Goal: Transaction & Acquisition: Purchase product/service

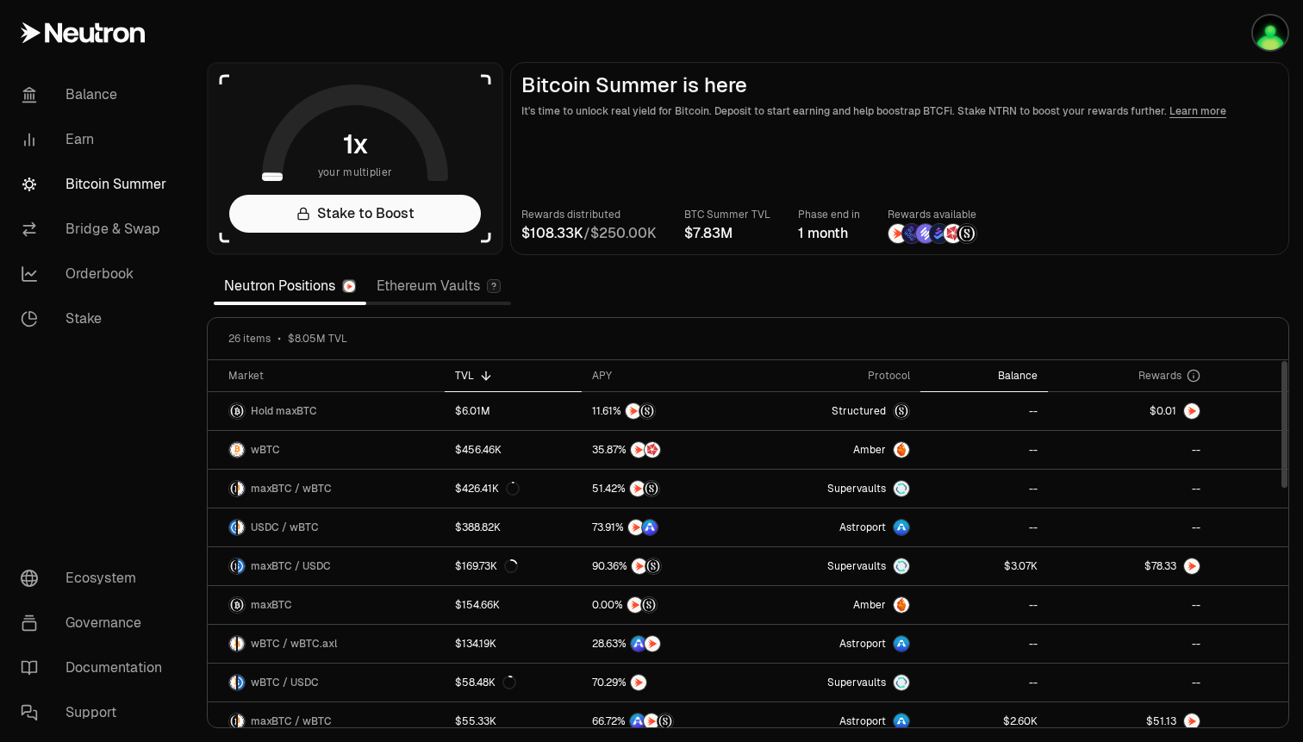
click at [990, 365] on th "Balance" at bounding box center [985, 376] width 128 height 32
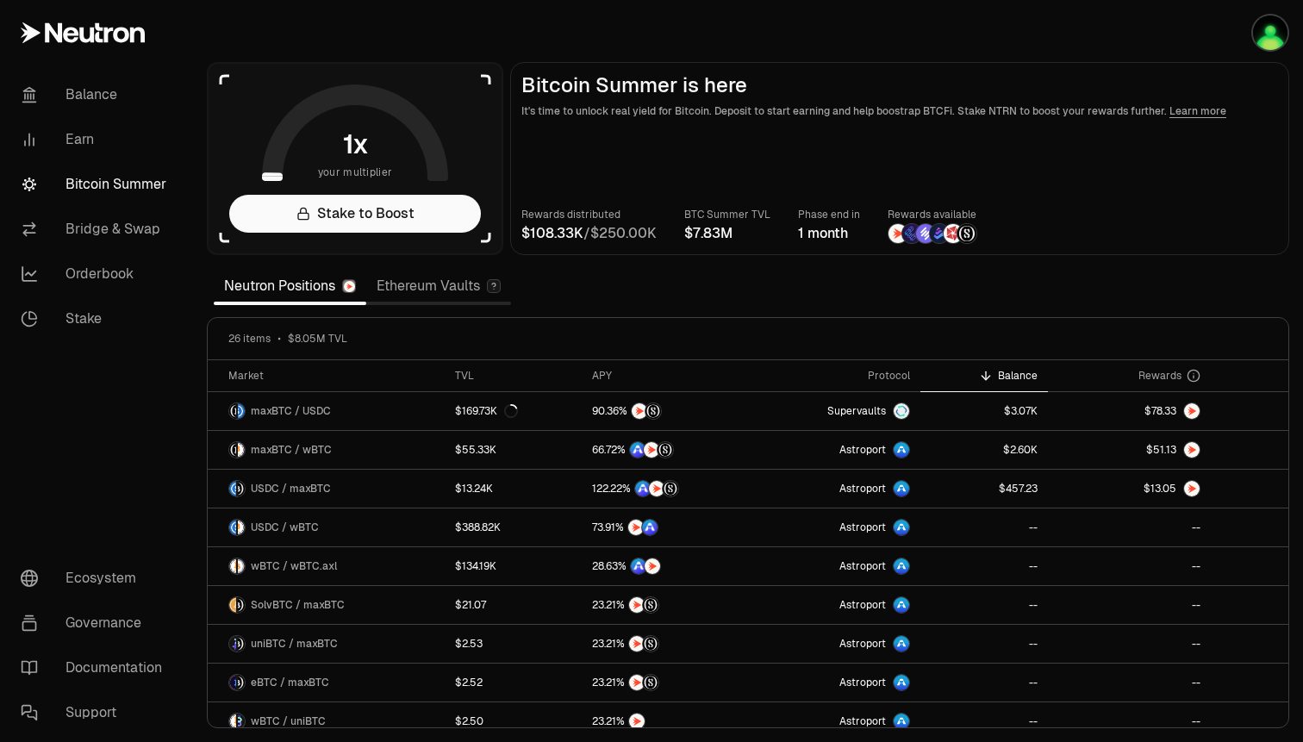
click at [464, 298] on link "Ethereum Vaults" at bounding box center [438, 286] width 145 height 34
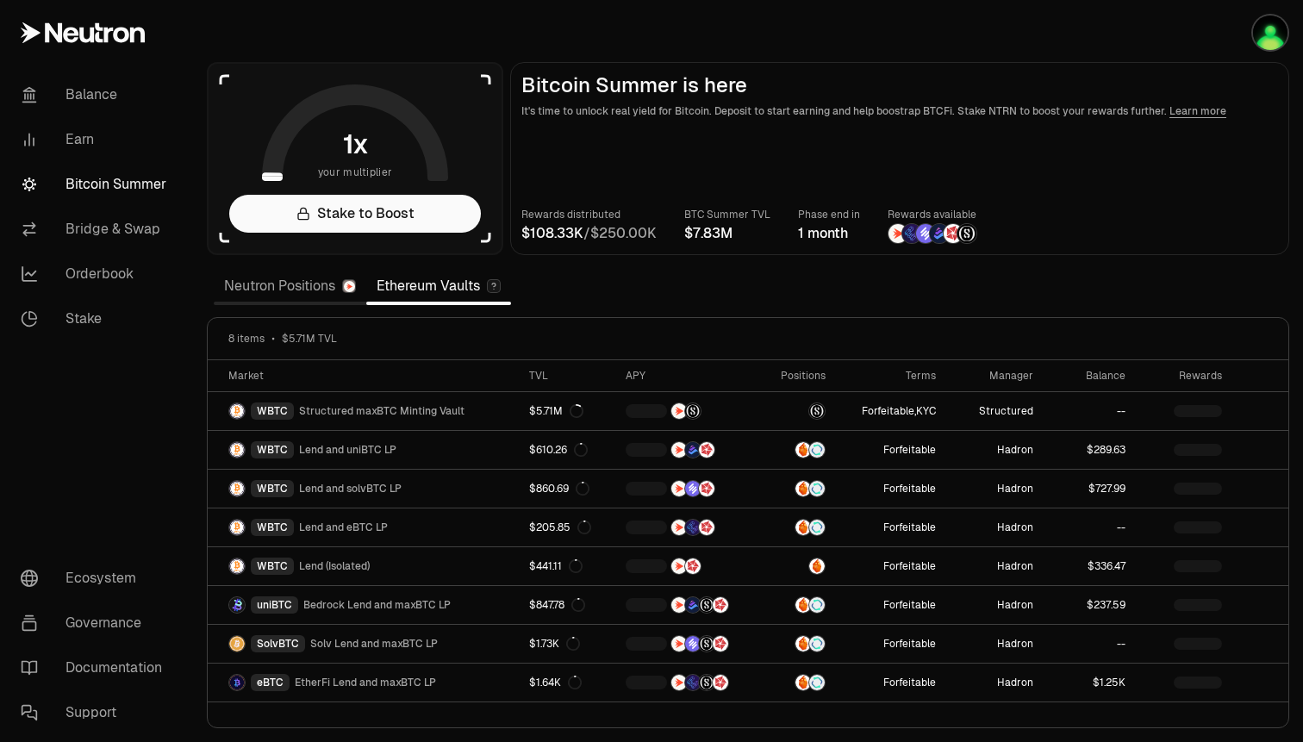
click at [496, 286] on icon at bounding box center [493, 287] width 3 height 6
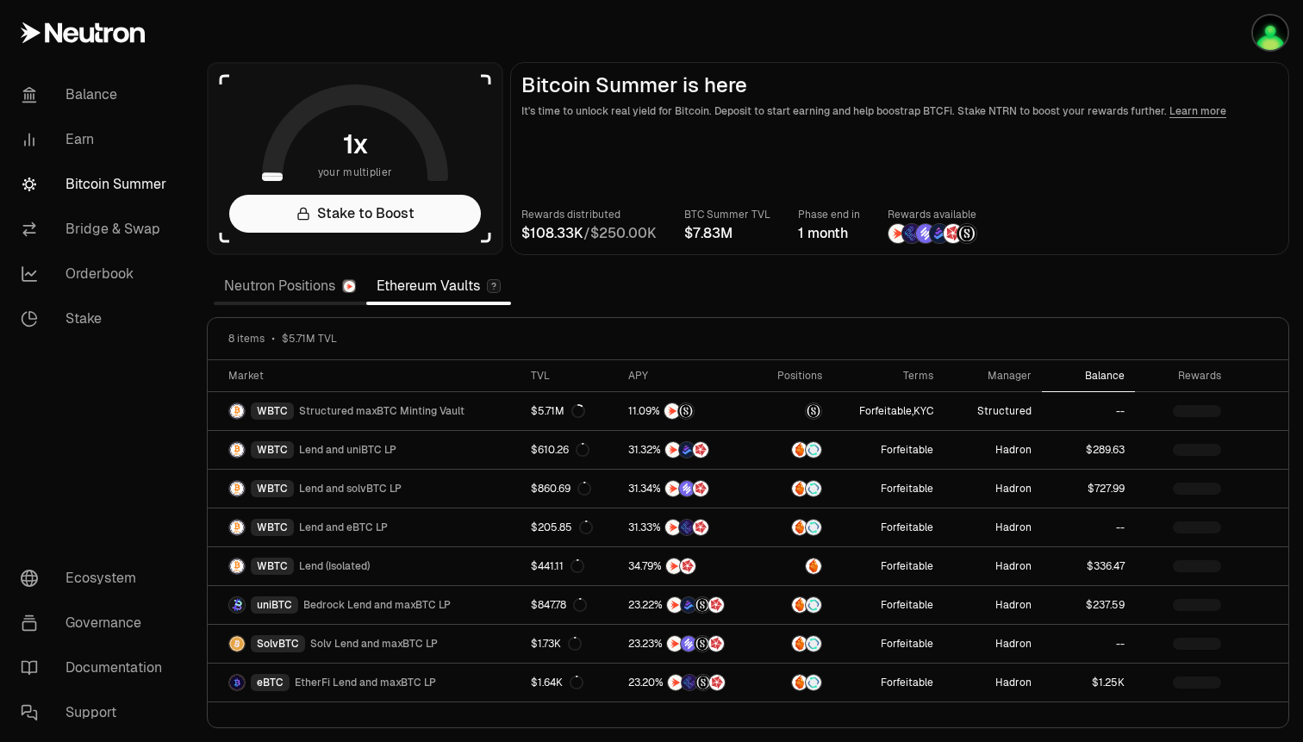
click at [1082, 369] on div "Balance" at bounding box center [1089, 376] width 72 height 14
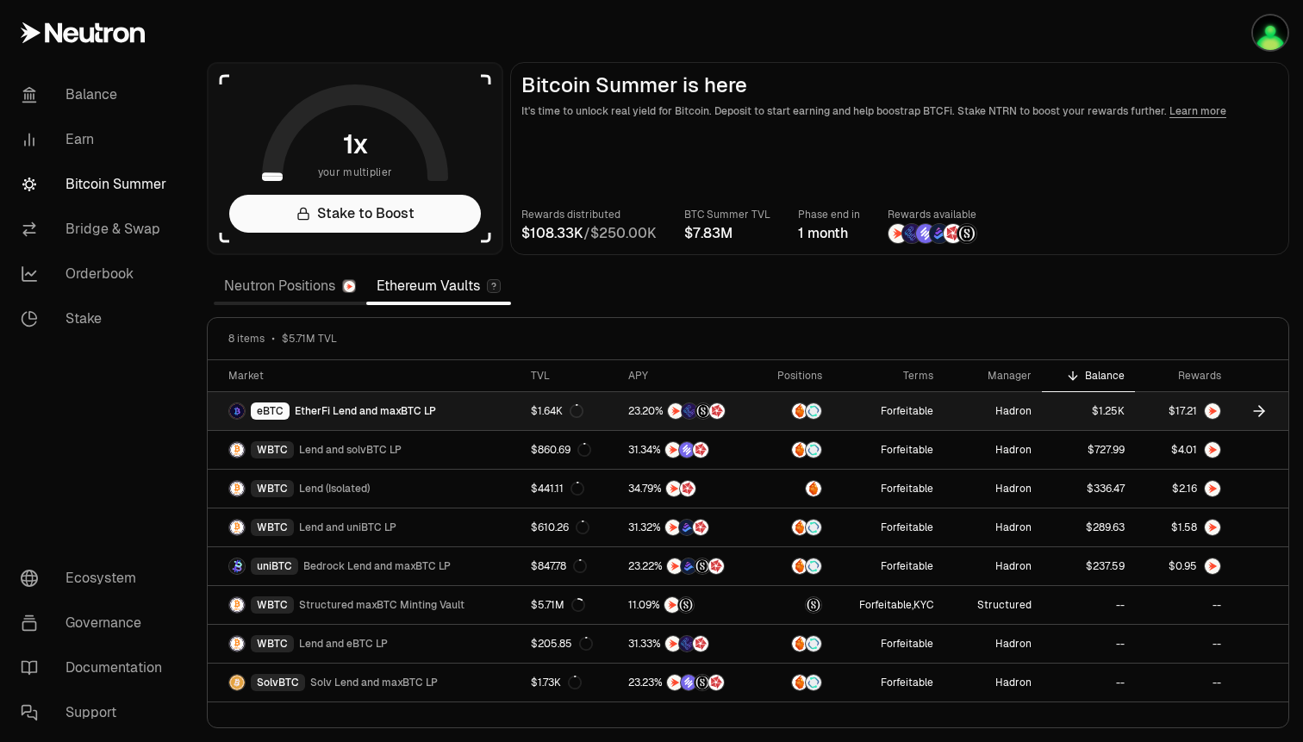
click at [1016, 413] on link "Hadron" at bounding box center [993, 411] width 98 height 38
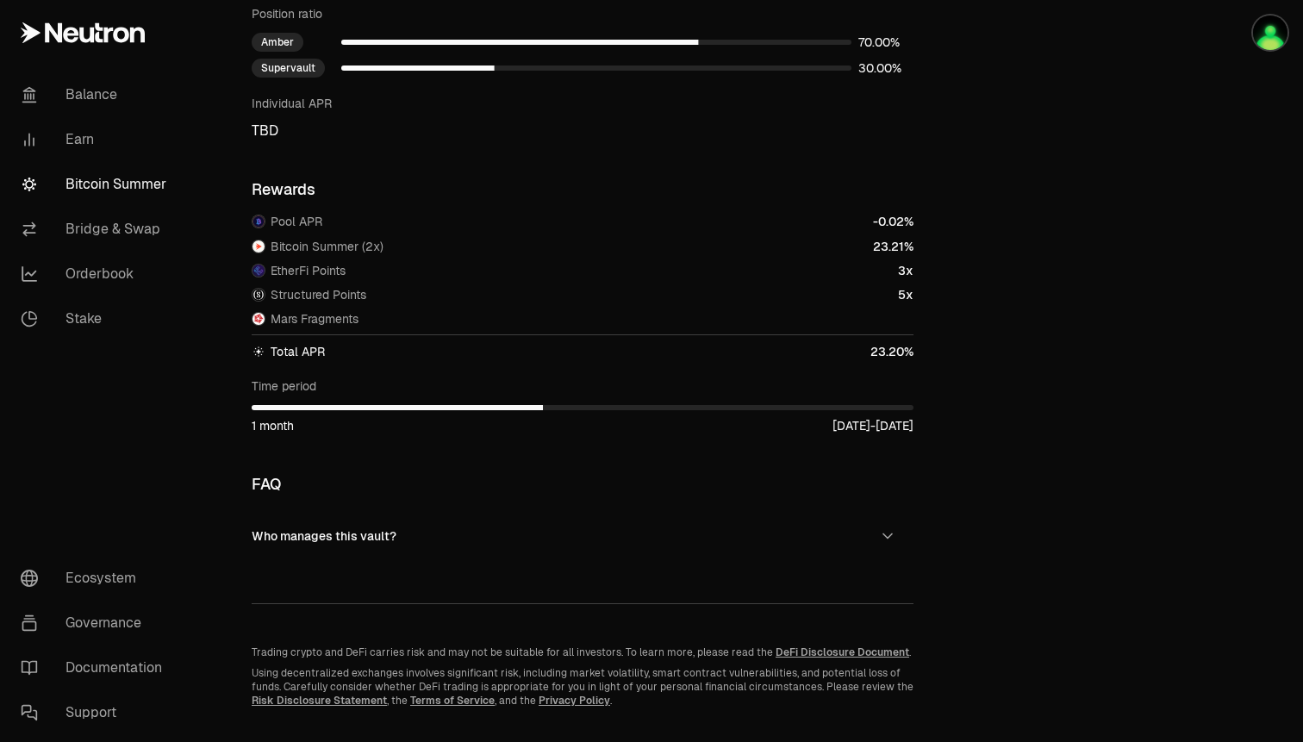
scroll to position [1165, 0]
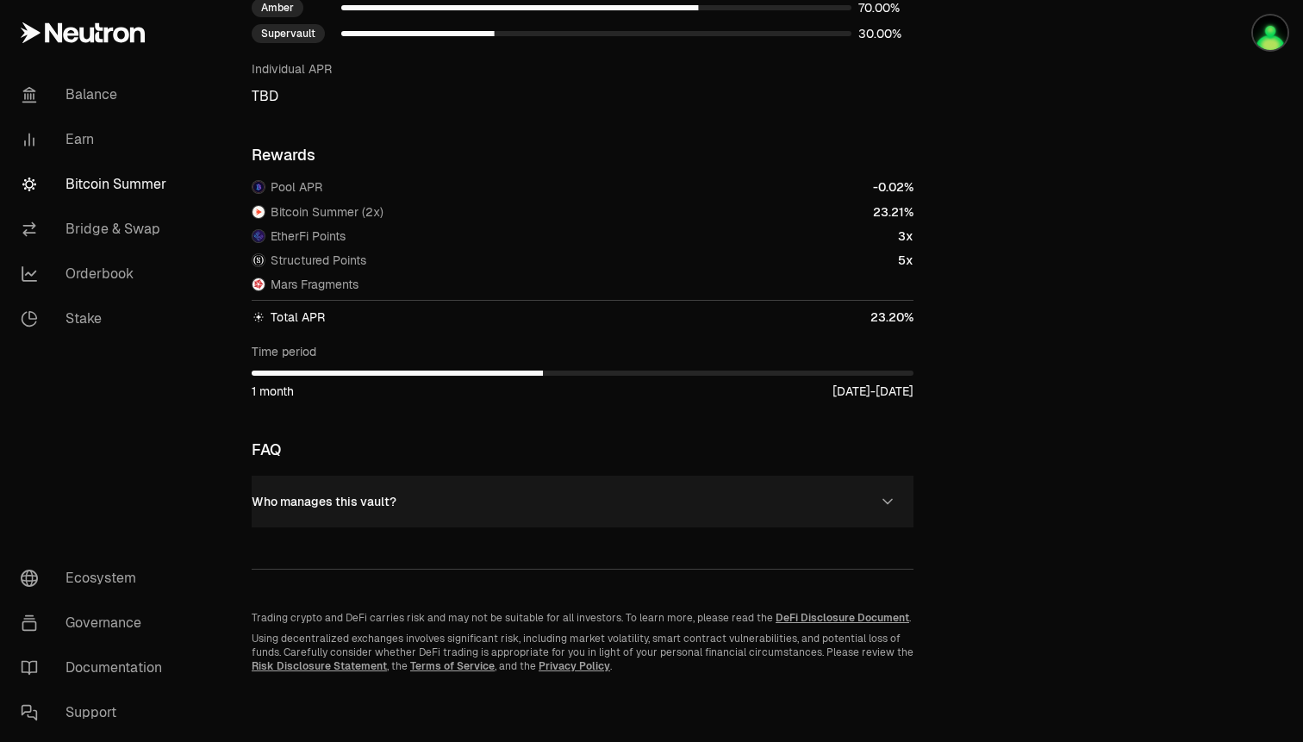
click at [879, 503] on icon "button" at bounding box center [887, 501] width 17 height 17
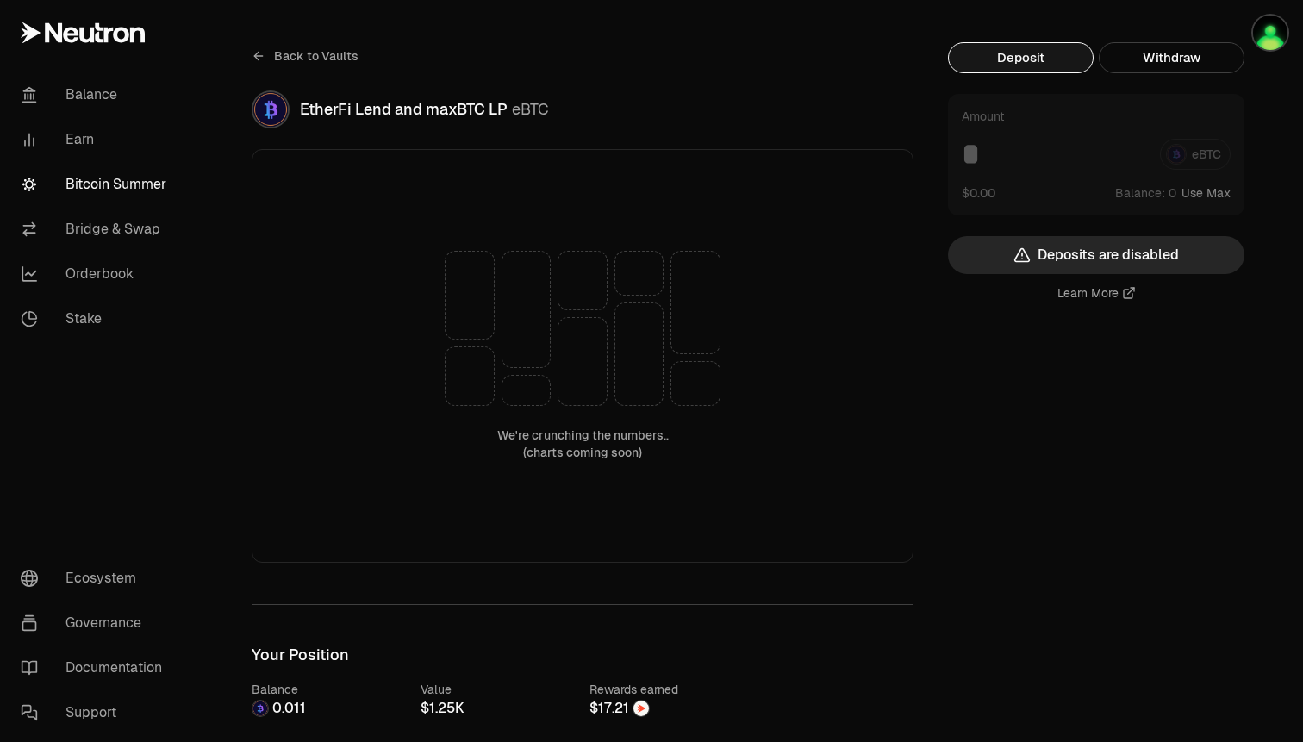
scroll to position [0, 0]
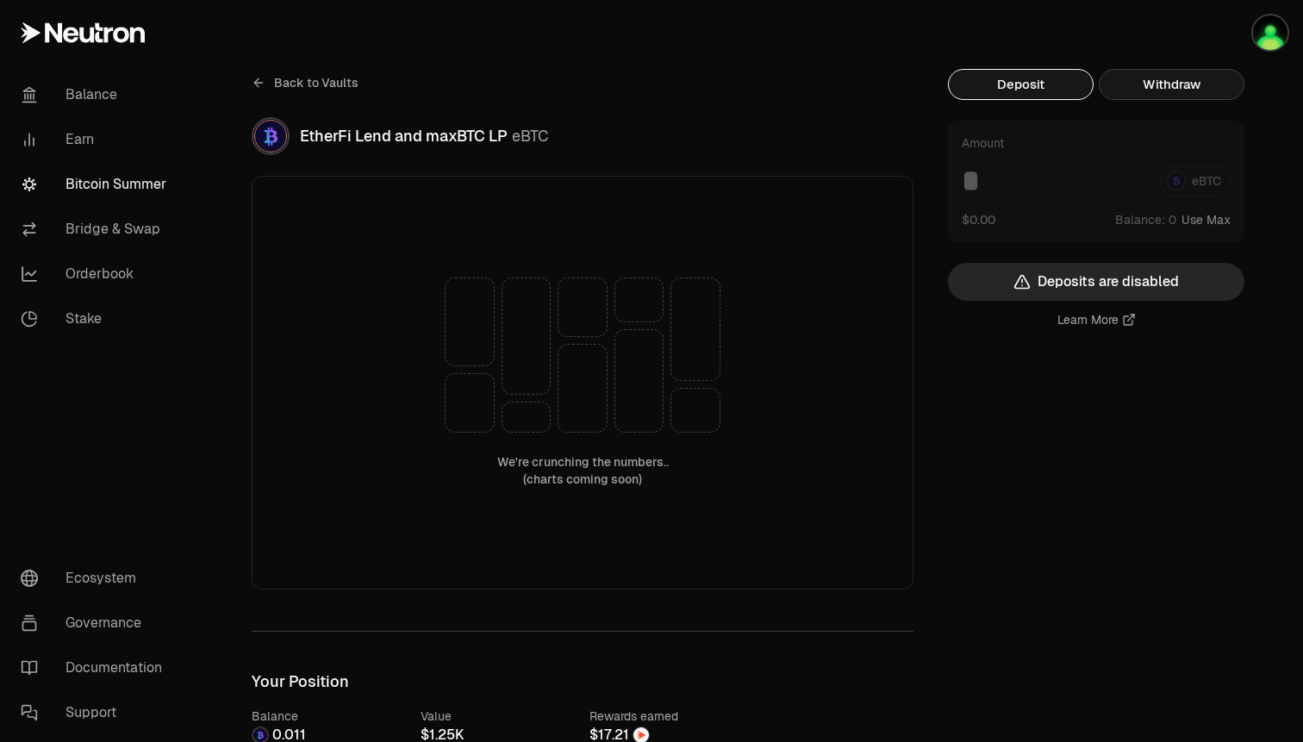
click at [1121, 83] on button "Withdraw" at bounding box center [1172, 84] width 146 height 31
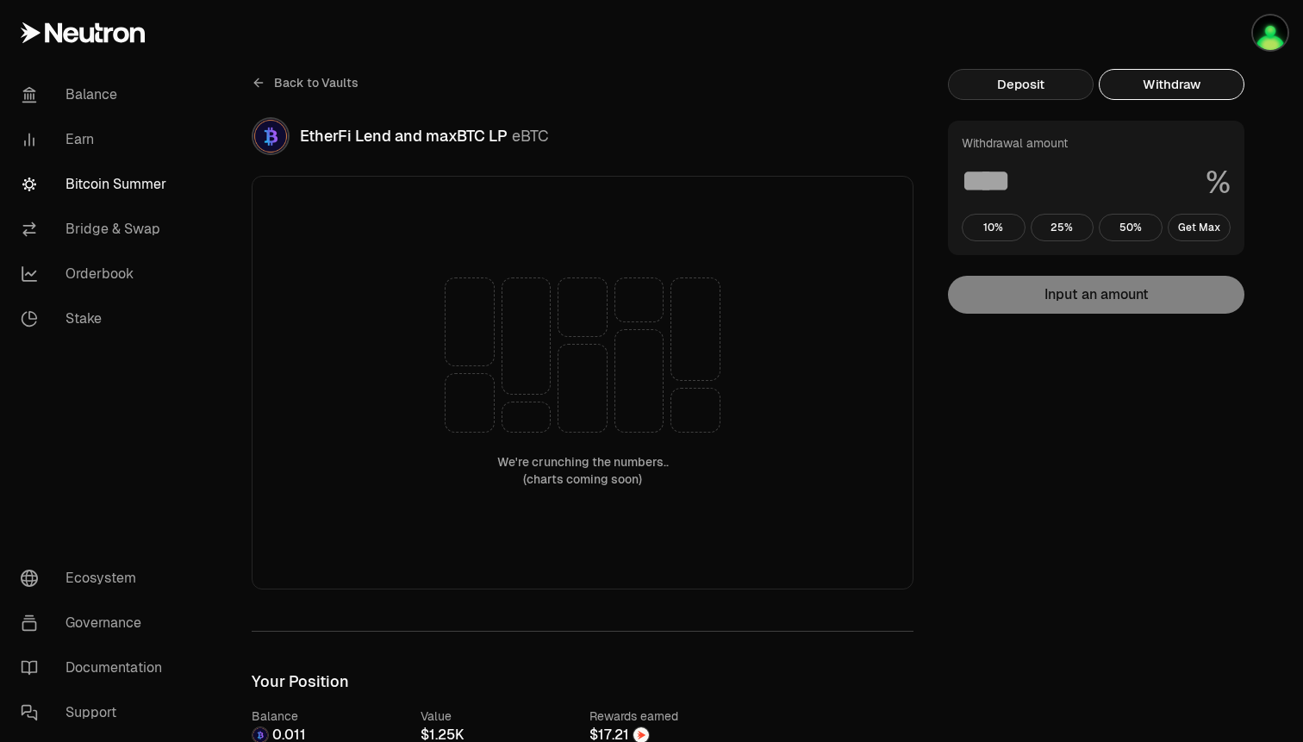
click at [1043, 86] on button "Deposit" at bounding box center [1021, 84] width 146 height 31
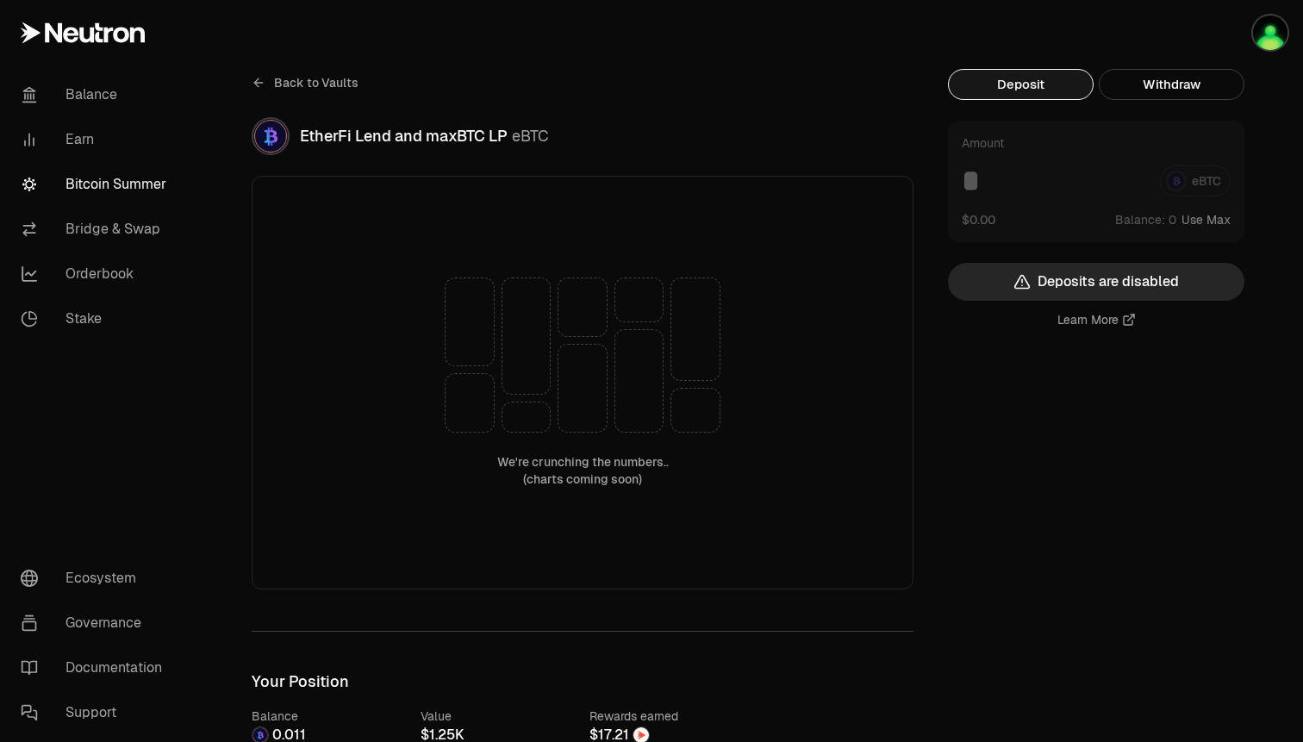
click at [328, 95] on link "Back to Vaults" at bounding box center [305, 83] width 107 height 28
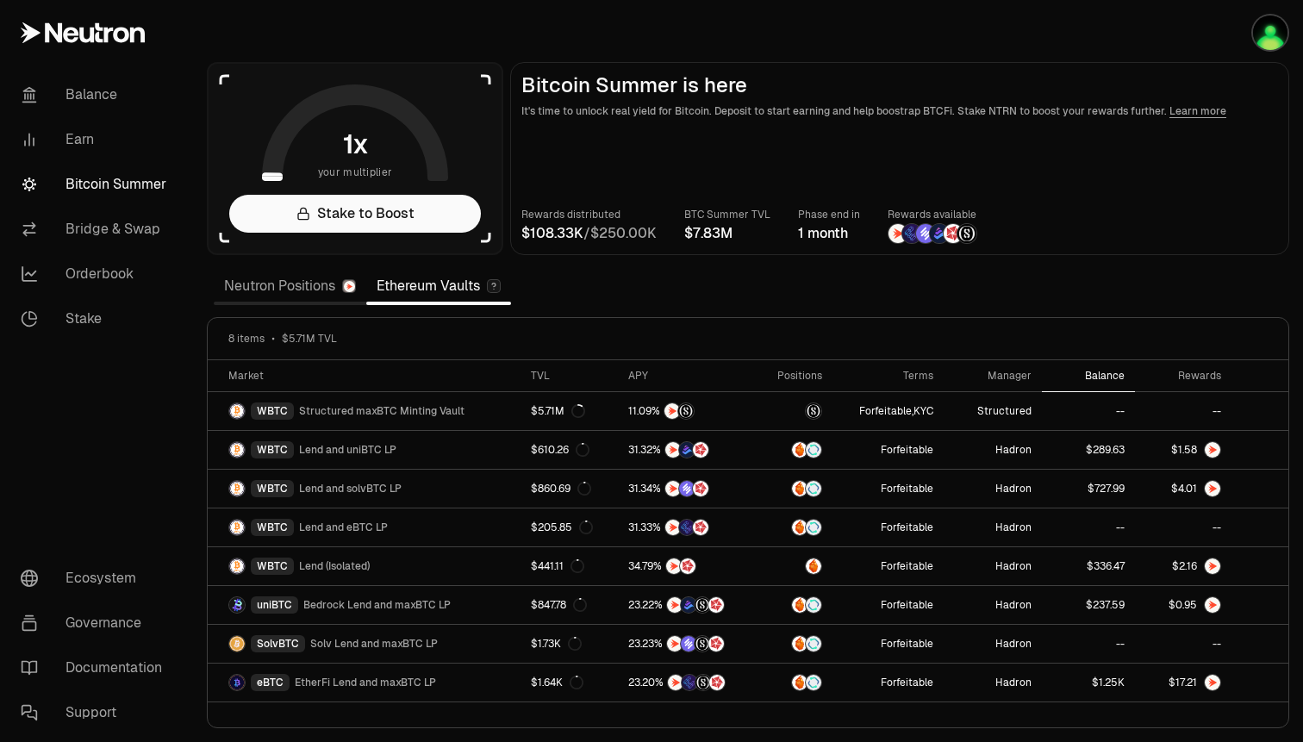
click at [1100, 372] on div "Balance" at bounding box center [1089, 376] width 72 height 14
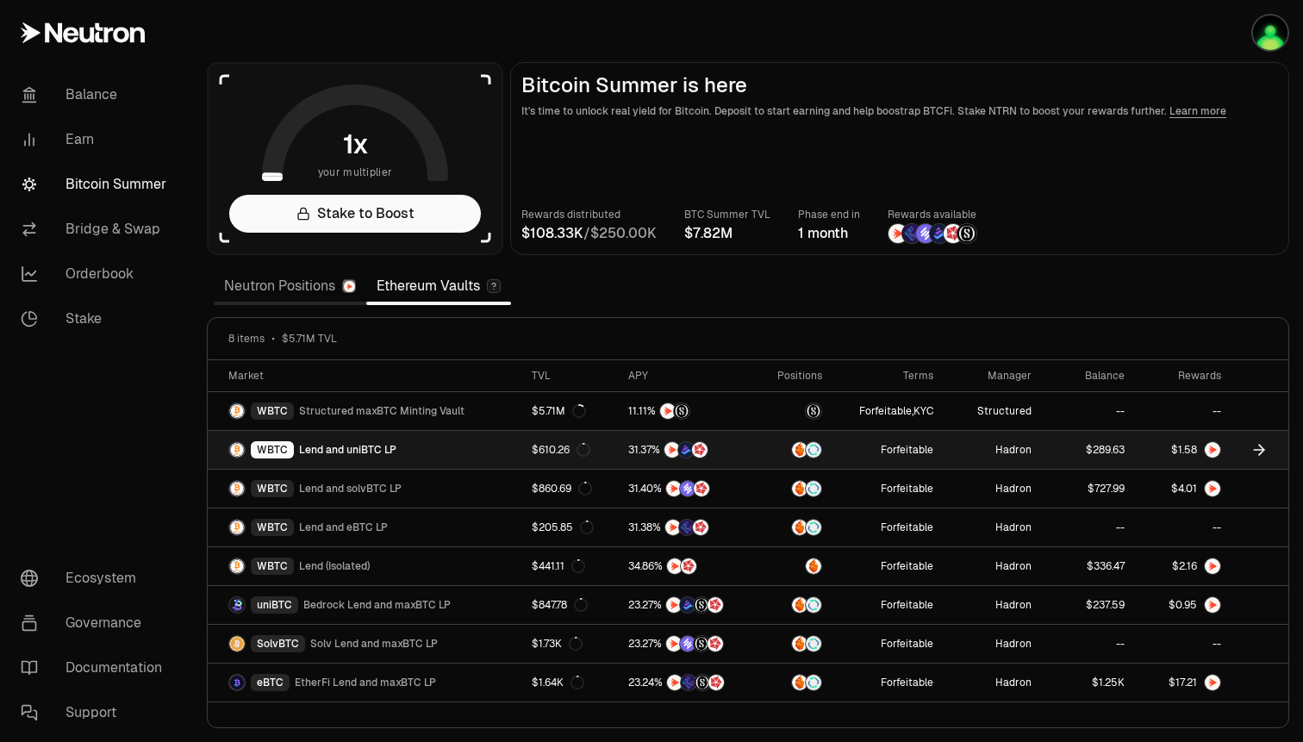
click at [1183, 450] on span "." at bounding box center [1184, 450] width 2 height 10
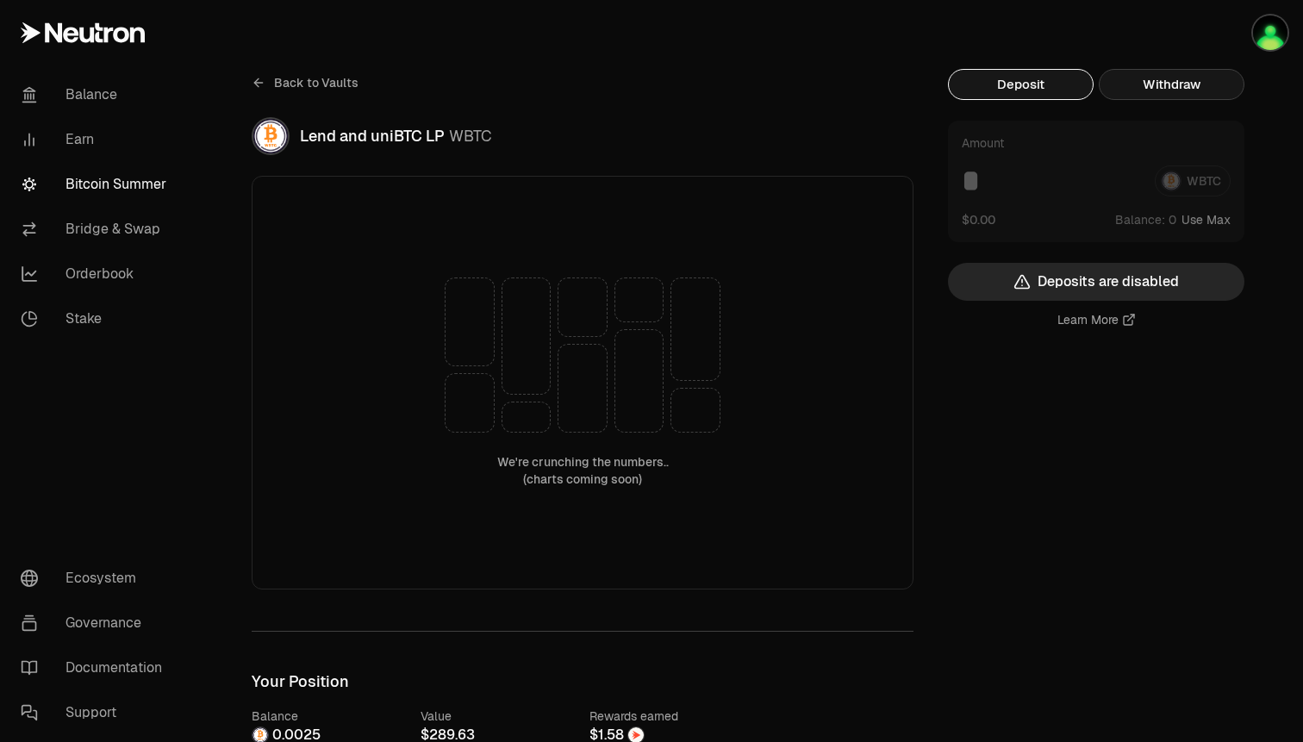
click at [1151, 84] on button "Withdraw" at bounding box center [1172, 84] width 146 height 31
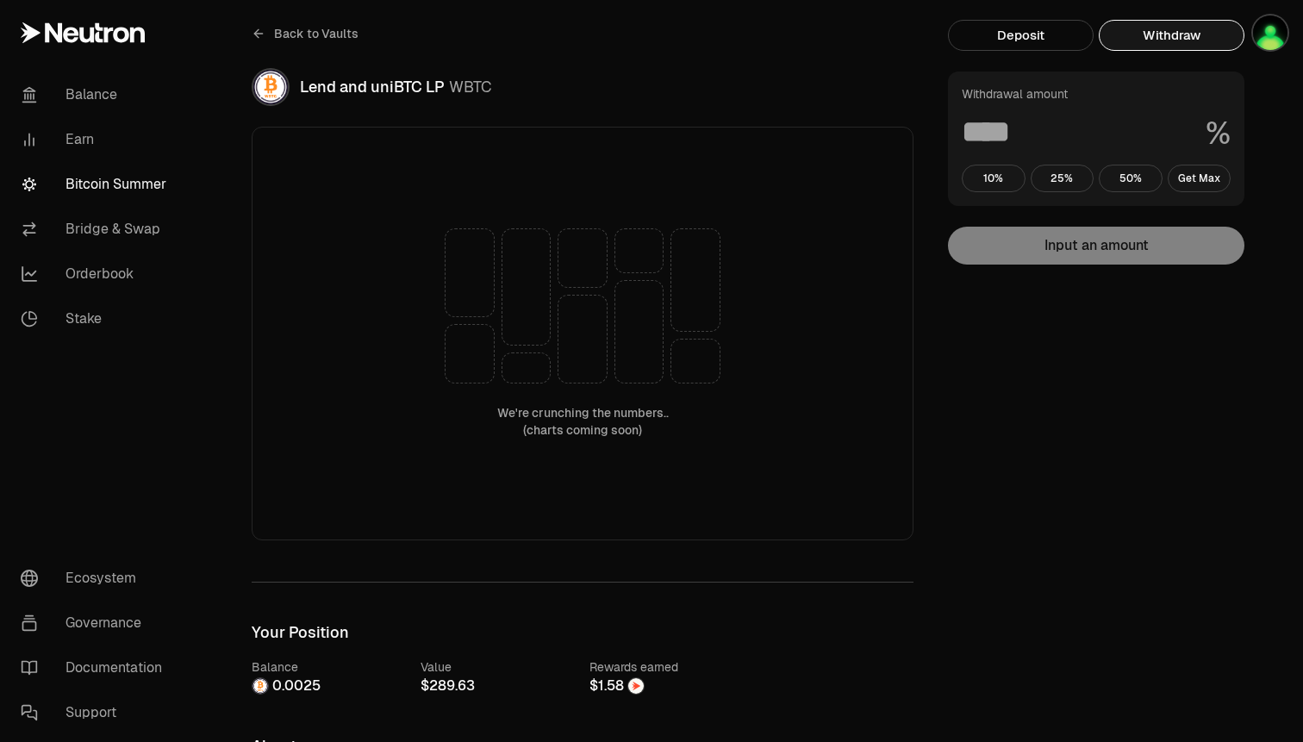
scroll to position [266, 0]
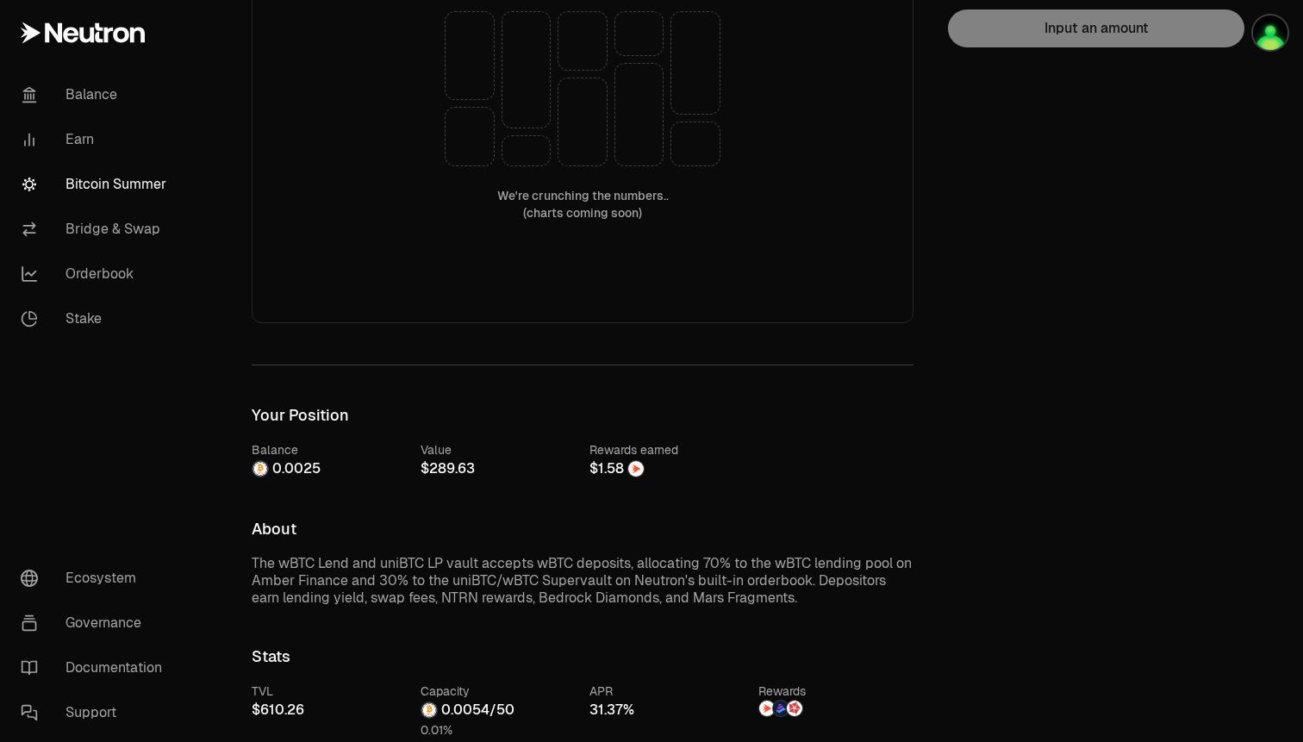
click at [597, 472] on span "$" at bounding box center [594, 469] width 9 height 14
click at [625, 476] on span "0 1 2 3 4 5 6 7 8 9 . 0 1 2 3 4 5 6 7 8 9 0 1 2 3 4 5 6 7 8 9" at bounding box center [611, 469] width 40 height 21
click at [636, 473] on img at bounding box center [636, 469] width 16 height 16
click at [325, 472] on span "0 1 2 3 4 5 6 7 8 9 . 0 1 2 3 4 5 6 7 8 9 0 1 2 3 4 5 6 7 8 9 0 1 2 3 4 5 6 7 8…" at bounding box center [296, 469] width 62 height 21
click at [310, 472] on span "2" at bounding box center [307, 468] width 9 height 17
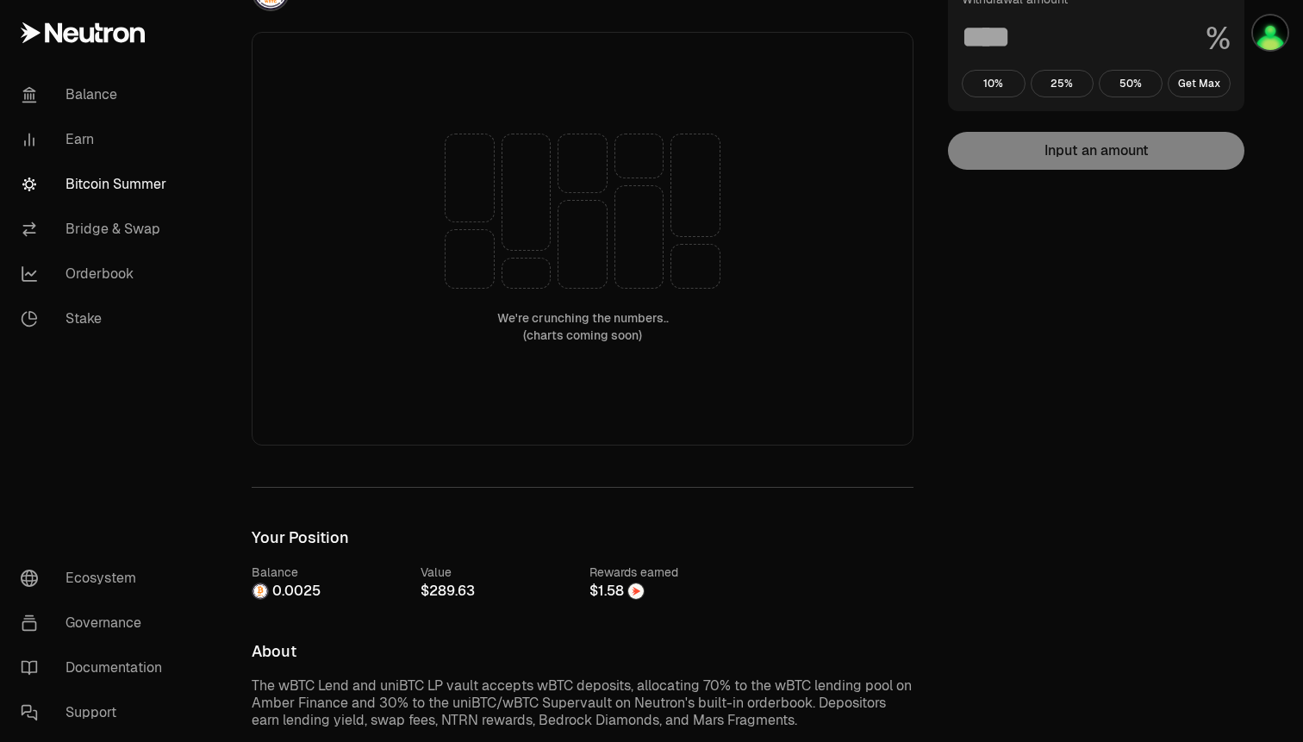
scroll to position [0, 0]
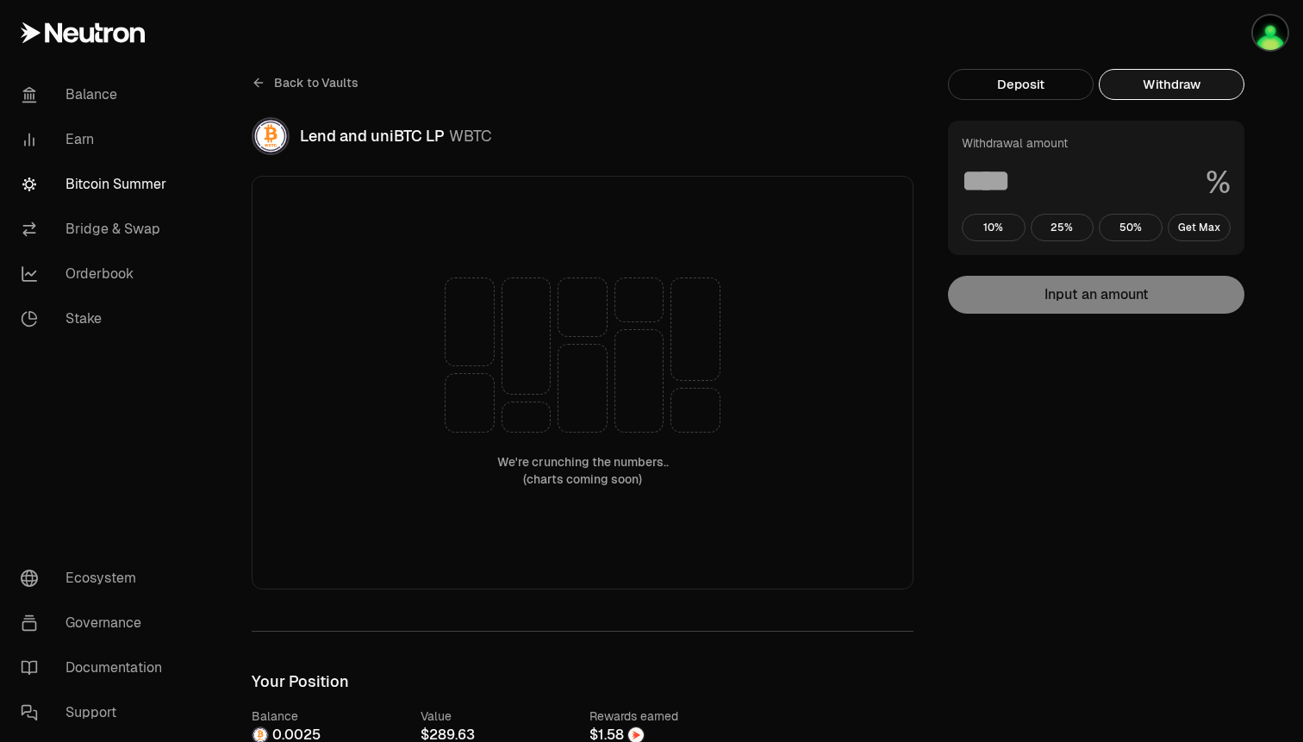
click at [1015, 84] on button "Deposit" at bounding box center [1021, 84] width 146 height 31
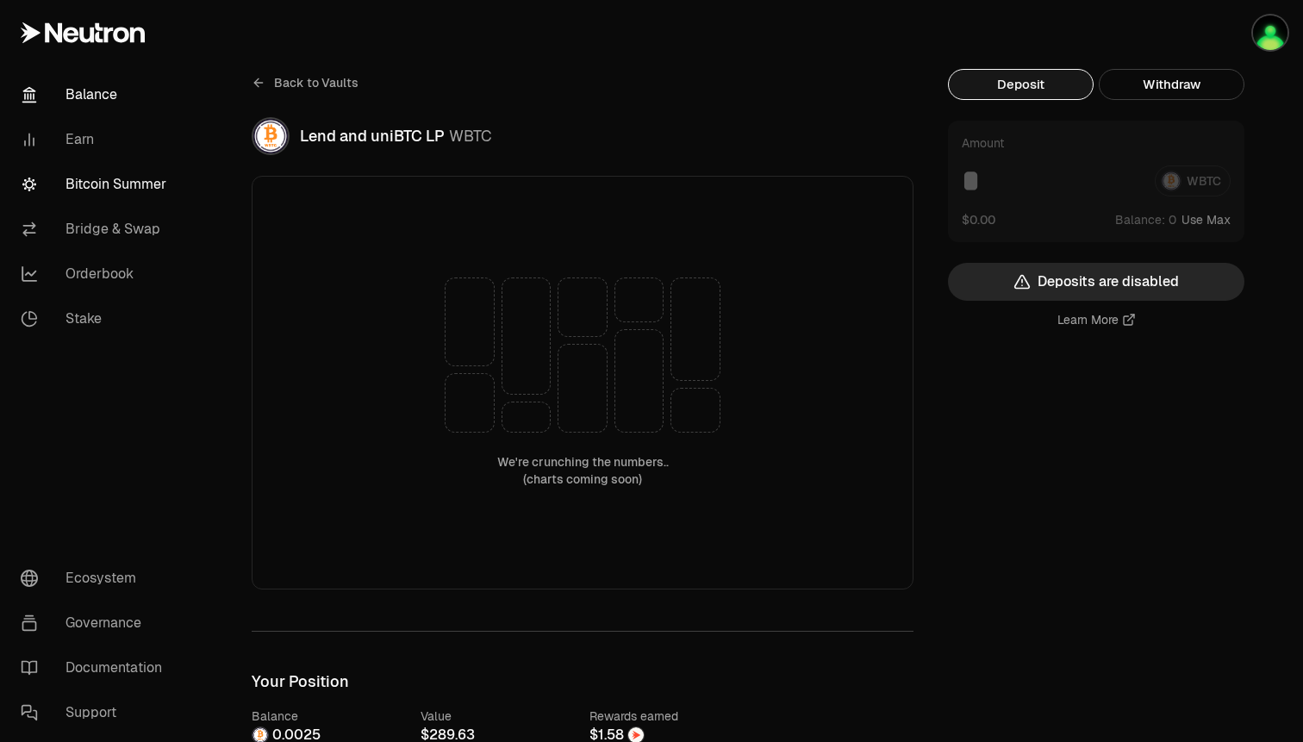
click at [60, 90] on link "Balance" at bounding box center [96, 94] width 179 height 45
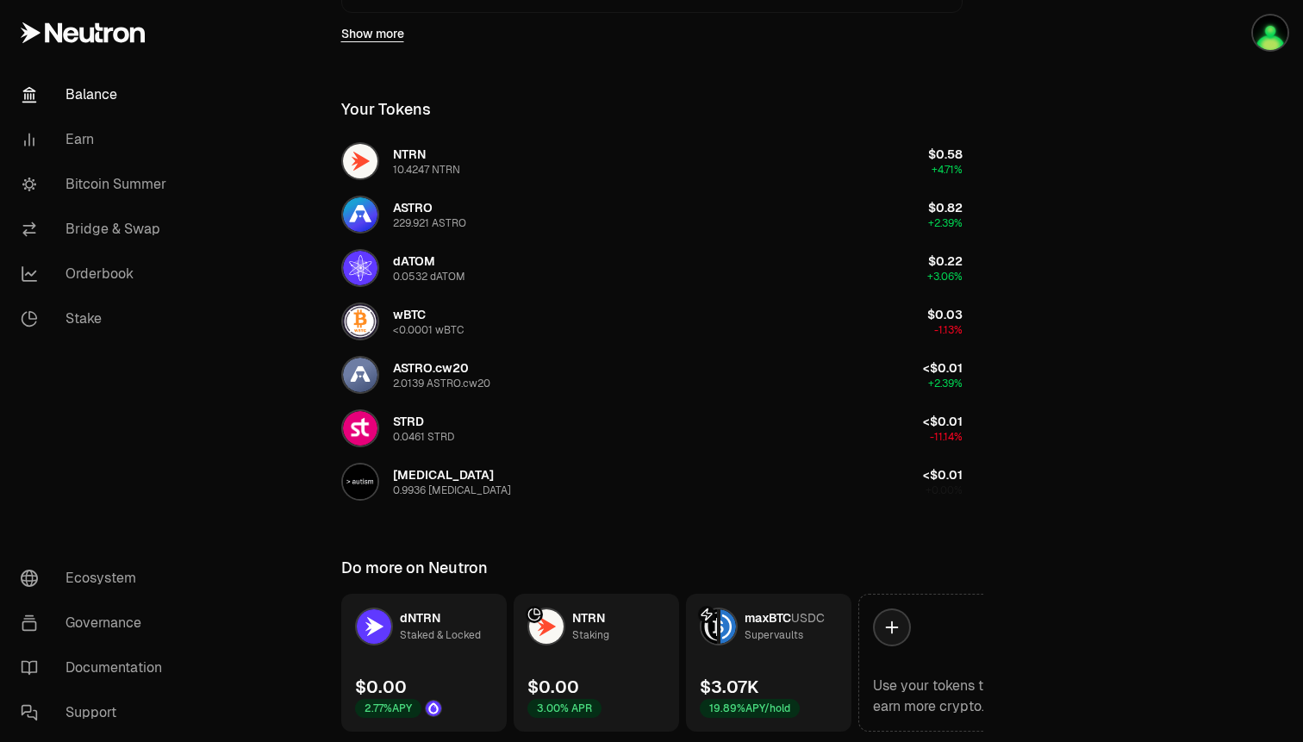
scroll to position [697, 0]
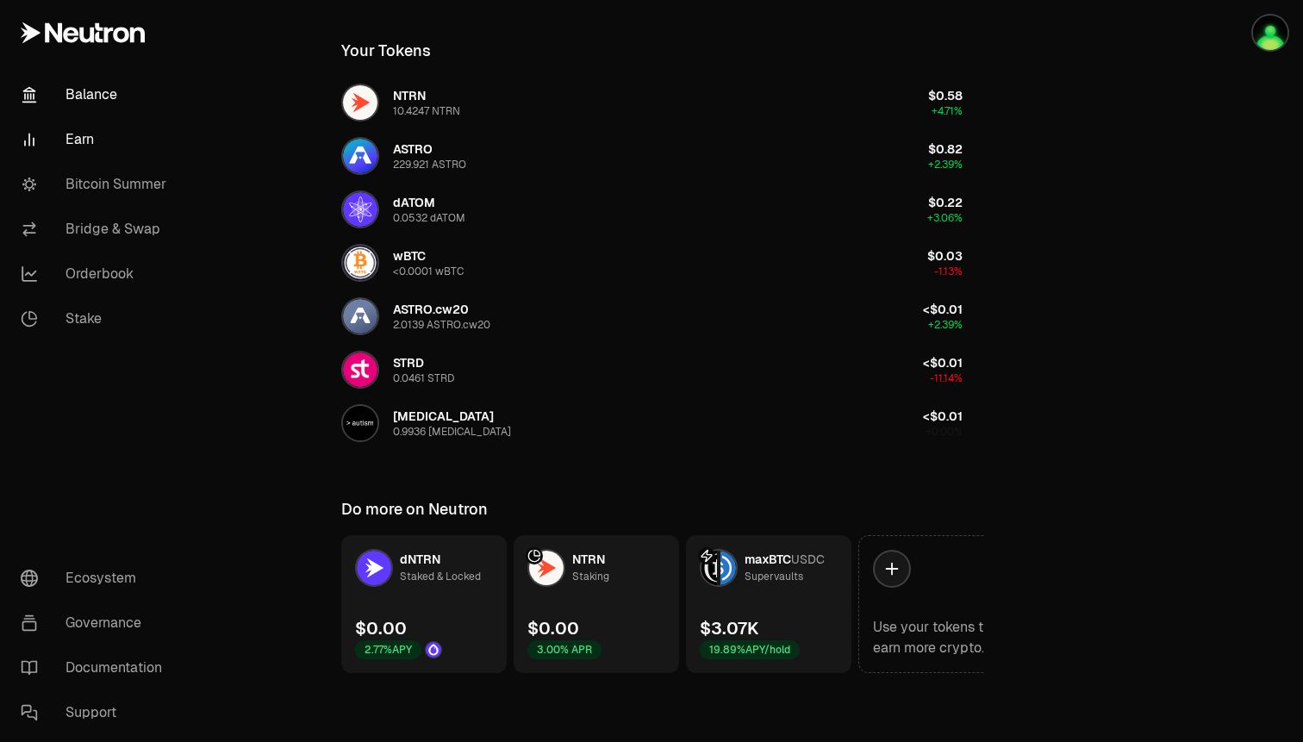
click at [109, 147] on link "Earn" at bounding box center [96, 139] width 179 height 45
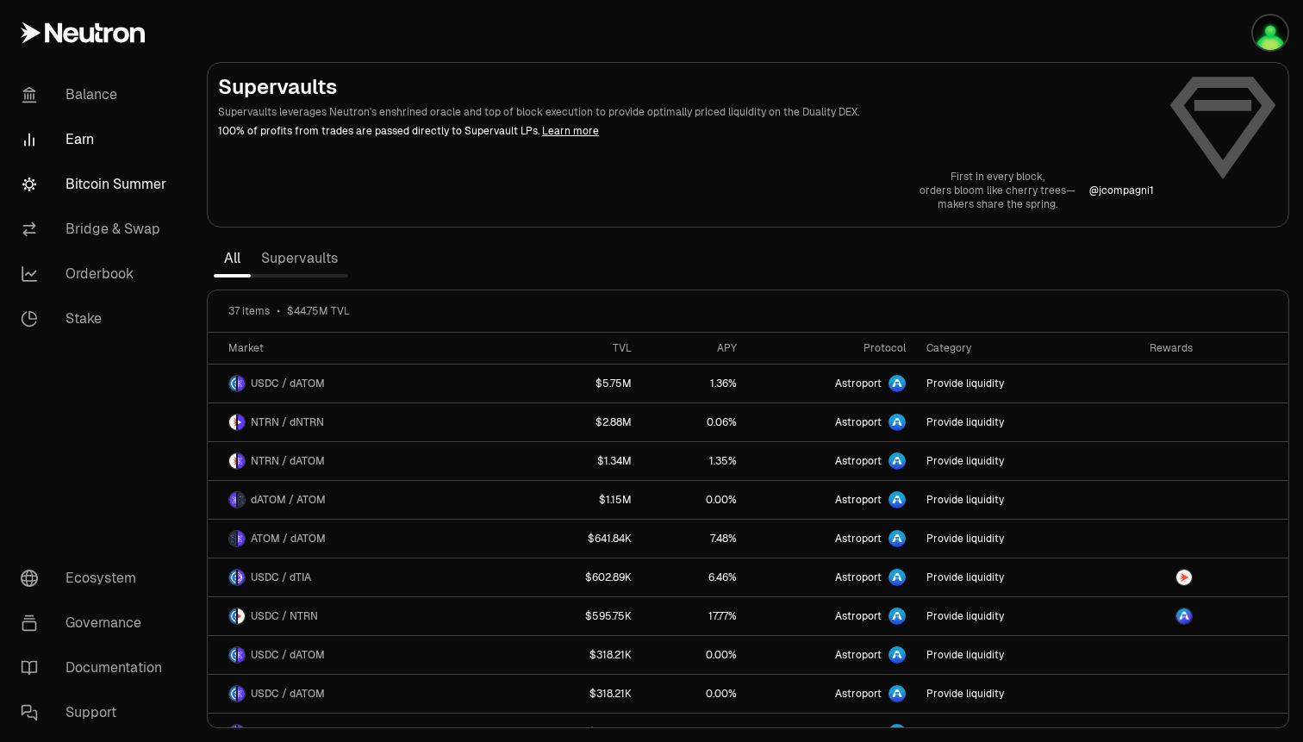
click at [109, 165] on link "Bitcoin Summer" at bounding box center [96, 184] width 179 height 45
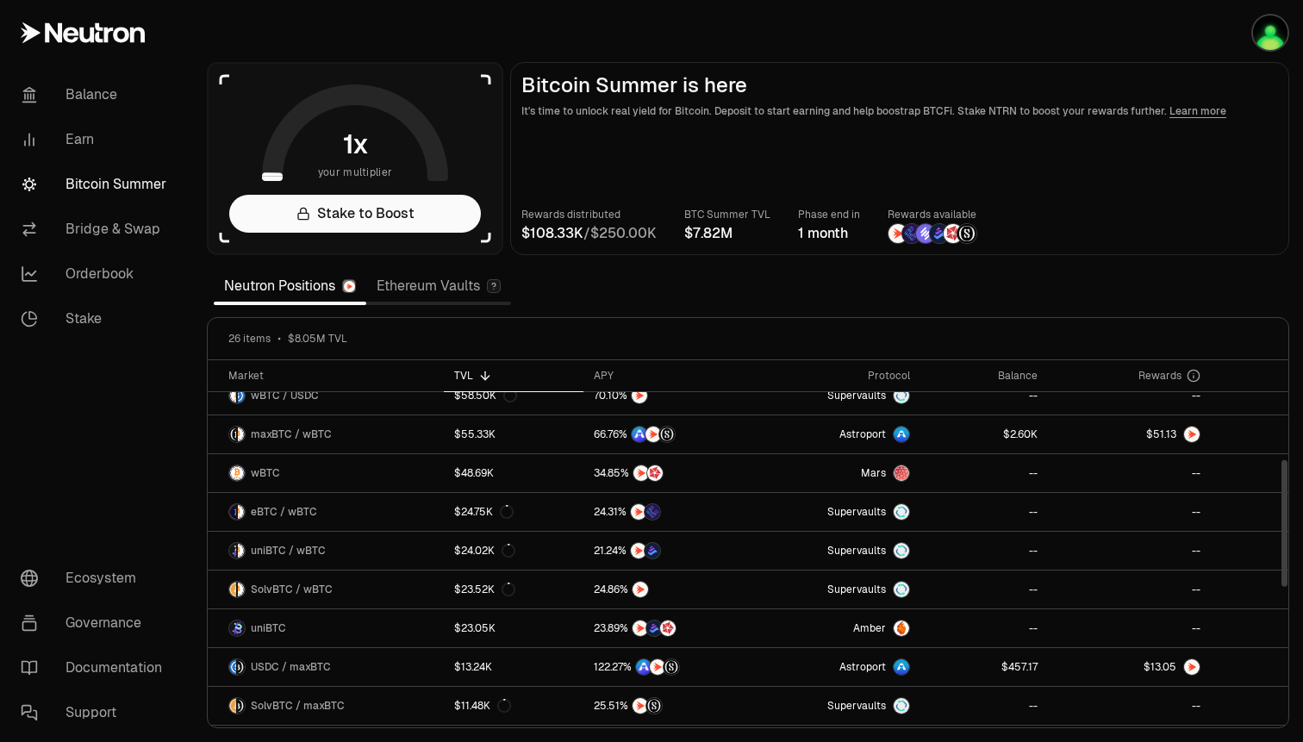
scroll to position [270, 0]
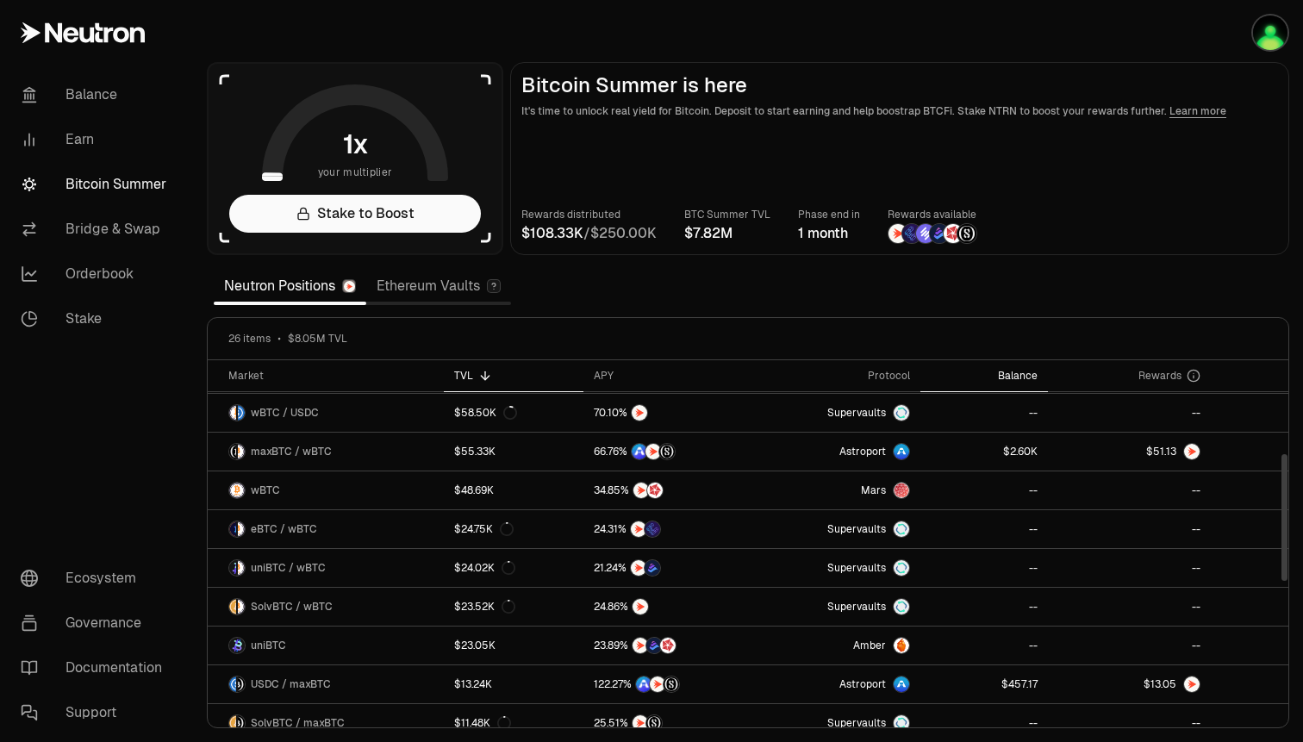
click at [989, 377] on icon at bounding box center [986, 376] width 14 height 14
